Goal: Task Accomplishment & Management: Use online tool/utility

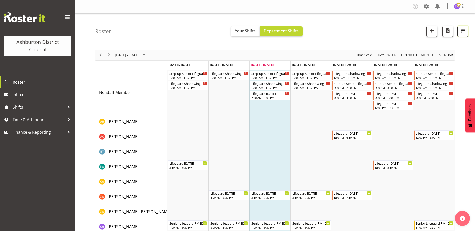
click at [463, 32] on span "button" at bounding box center [462, 31] width 7 height 7
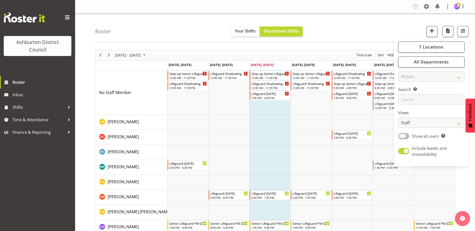
click at [403, 134] on span at bounding box center [403, 136] width 11 height 6
click at [401, 135] on input "Show all users Show only rostered employees" at bounding box center [399, 136] width 3 height 3
checkbox input "true"
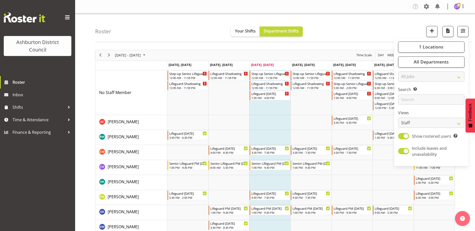
click at [405, 148] on span at bounding box center [403, 151] width 11 height 6
click at [401, 150] on input "Include leaves and unavailability" at bounding box center [399, 151] width 3 height 3
checkbox input "false"
click at [408, 128] on select "Staff Role Shift - Horizontal Shift - Vertical Staff - Location" at bounding box center [431, 123] width 66 height 10
select select "shift"
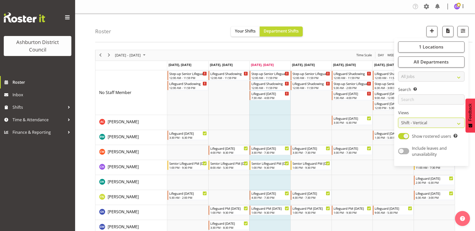
click at [398, 118] on select "Staff Role Shift - Horizontal Shift - Vertical Staff - Location" at bounding box center [431, 123] width 66 height 10
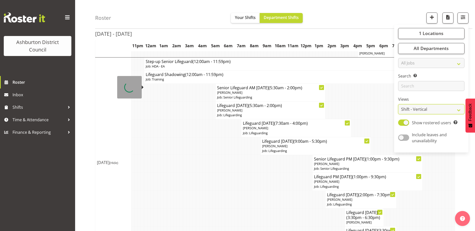
scroll to position [275, 0]
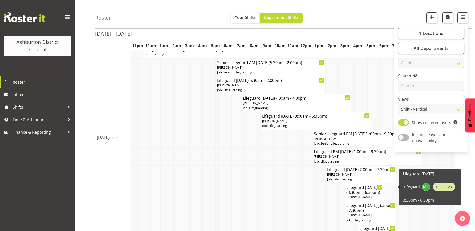
click at [353, 177] on p "[PERSON_NAME]" at bounding box center [361, 174] width 68 height 5
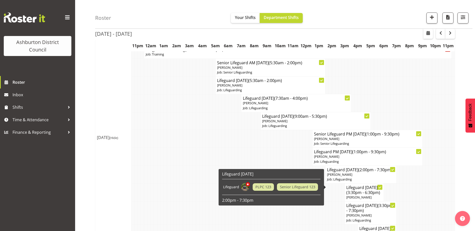
click at [365, 177] on p "[PERSON_NAME]" at bounding box center [361, 174] width 68 height 5
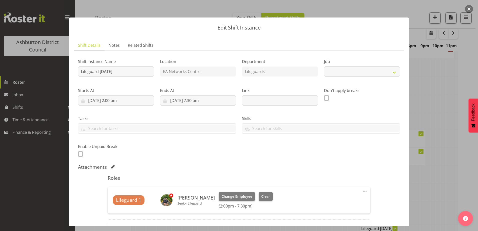
select select "38"
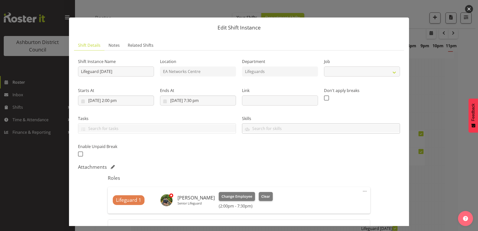
select select "38"
click at [471, 9] on button "button" at bounding box center [469, 9] width 8 height 8
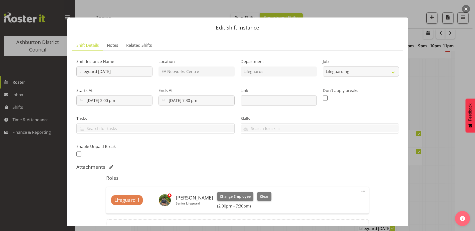
click at [463, 75] on div at bounding box center [237, 115] width 475 height 231
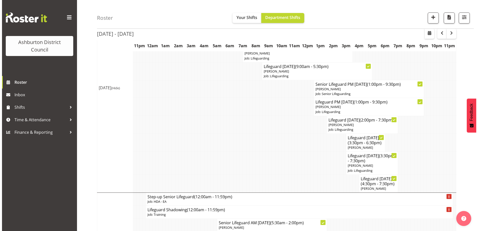
scroll to position [325, 0]
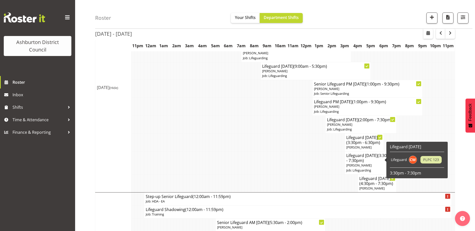
click at [358, 145] on span "(3:30pm - 6:30pm)" at bounding box center [363, 143] width 34 height 6
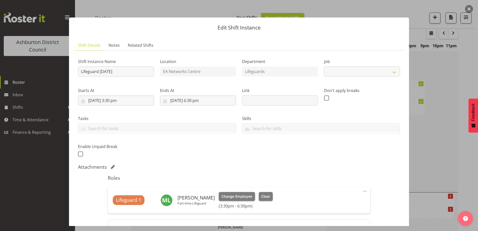
select select "38"
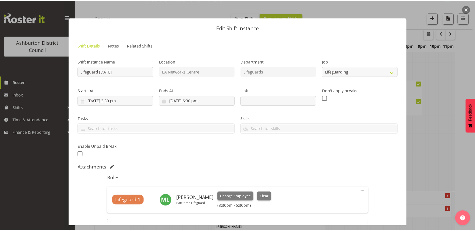
scroll to position [25, 0]
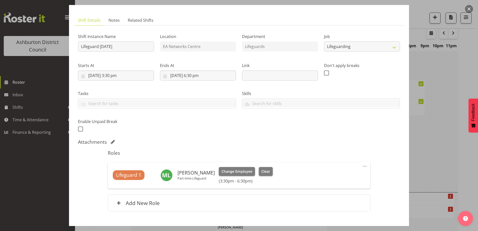
click at [470, 79] on div at bounding box center [239, 115] width 478 height 231
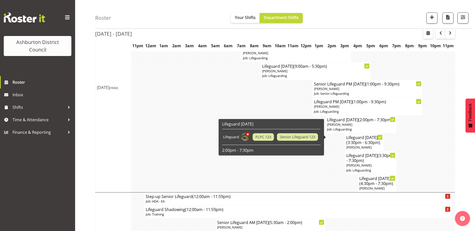
click at [358, 122] on h4 "Lifeguard [DATE] (2:00pm - 7:30pm)" at bounding box center [361, 119] width 68 height 5
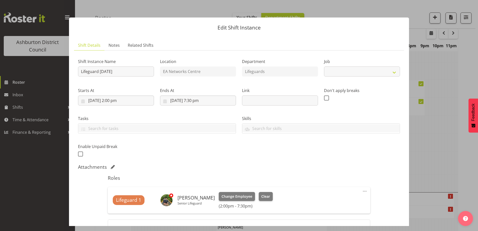
select select "38"
click at [471, 8] on button "button" at bounding box center [469, 9] width 8 height 8
